Goal: Check status: Check status

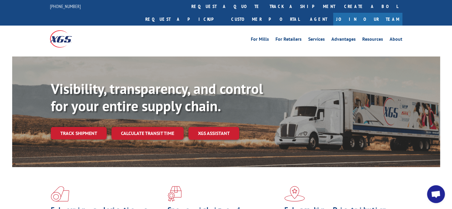
click at [327, 31] on div "For [PERSON_NAME] For Retailers Services Advantages Resources About For [PERSON…" at bounding box center [226, 39] width 352 height 26
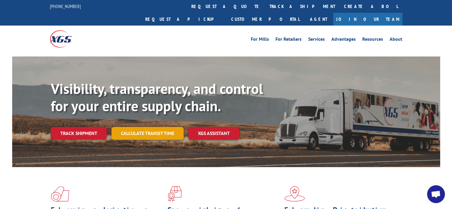
click at [158, 127] on link "Calculate transit time" at bounding box center [147, 133] width 72 height 13
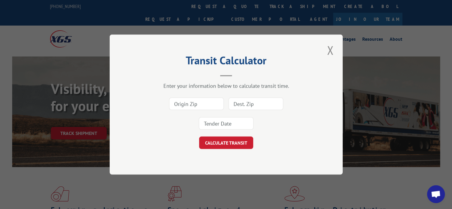
click at [337, 49] on div "Transit Calculator Enter your information below to calculate transit time. CALC…" at bounding box center [226, 104] width 233 height 140
click at [334, 49] on button "Close modal" at bounding box center [330, 50] width 10 height 16
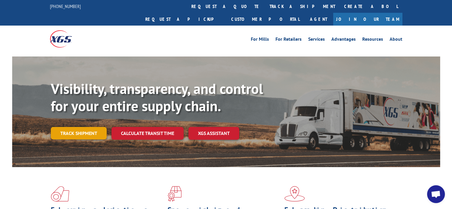
click at [78, 127] on link "Track shipment" at bounding box center [79, 133] width 56 height 12
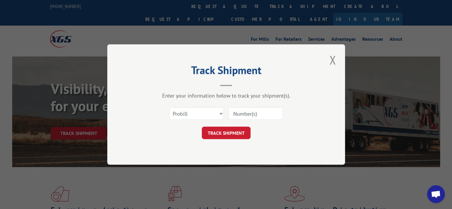
click at [238, 116] on input at bounding box center [255, 113] width 55 height 12
paste input "17542855"
type input "17542855"
click at [228, 137] on button "TRACK SHIPMENT" at bounding box center [226, 132] width 49 height 12
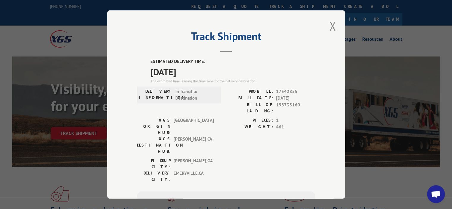
click at [171, 105] on div "DELIVERY INFORMATION: In Transit to Destination" at bounding box center [179, 102] width 84 height 29
click at [324, 26] on div "Track Shipment ESTIMATED DELIVERY TIME: [DATE] The estimated time is using the …" at bounding box center [226, 104] width 238 height 188
click at [328, 27] on button "Close modal" at bounding box center [332, 26] width 10 height 16
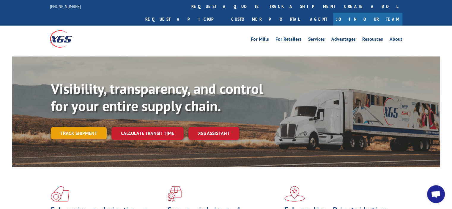
click at [80, 127] on link "Track shipment" at bounding box center [79, 133] width 56 height 12
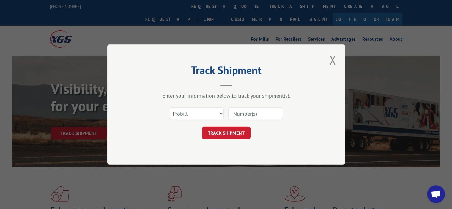
click at [253, 114] on input at bounding box center [255, 113] width 55 height 12
paste input "17538560"
type input "17538560"
click at [226, 131] on button "TRACK SHIPMENT" at bounding box center [226, 132] width 49 height 12
